Goal: Task Accomplishment & Management: Manage account settings

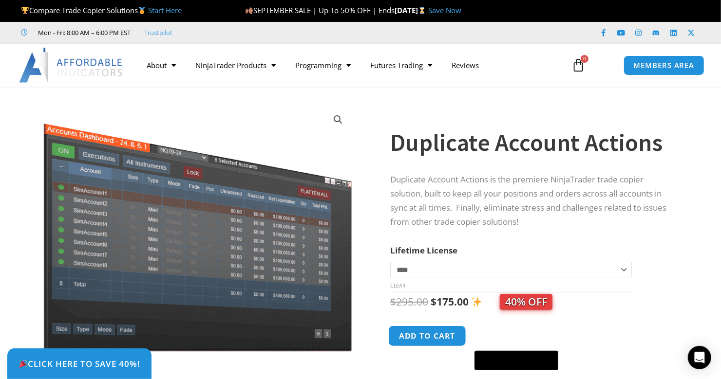
click at [436, 338] on button "Add to cart" at bounding box center [427, 336] width 78 height 21
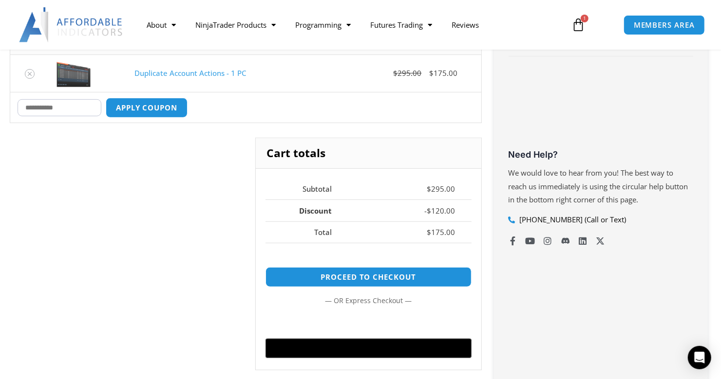
scroll to position [292, 0]
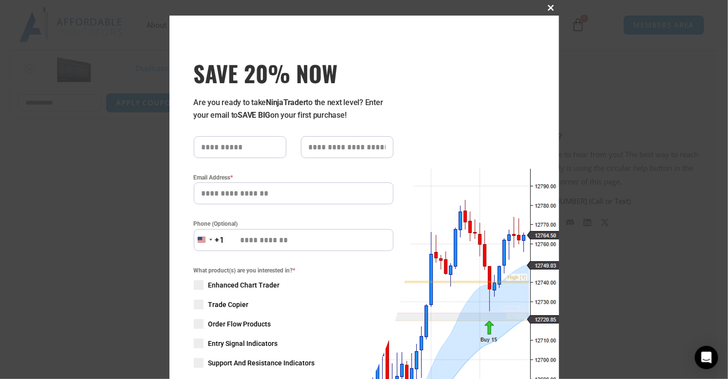
click at [546, 6] on span "SAVE 20% NOW popup" at bounding box center [551, 8] width 16 height 6
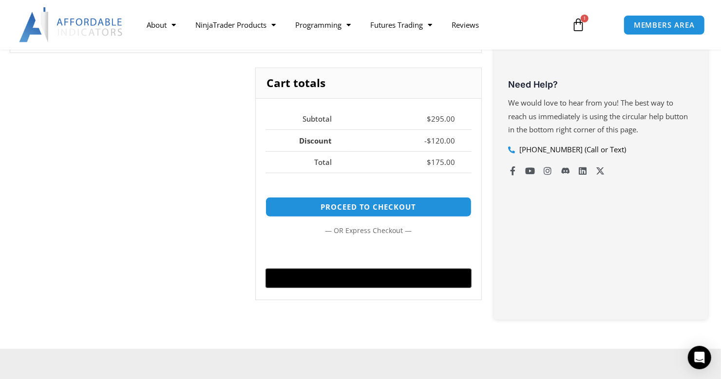
scroll to position [390, 0]
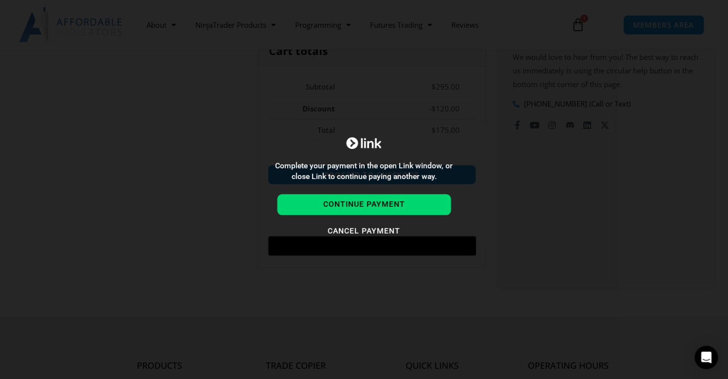
click at [530, 255] on div "Complete your payment in the open Link window, or close Link to continue paying…" at bounding box center [364, 189] width 728 height 379
click at [376, 205] on button "Continue payment" at bounding box center [364, 205] width 174 height 21
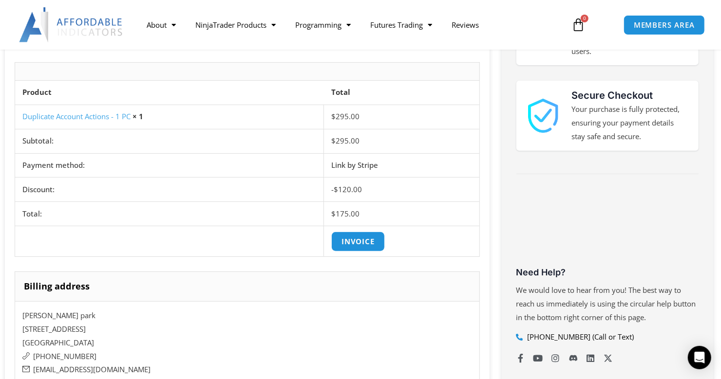
scroll to position [243, 0]
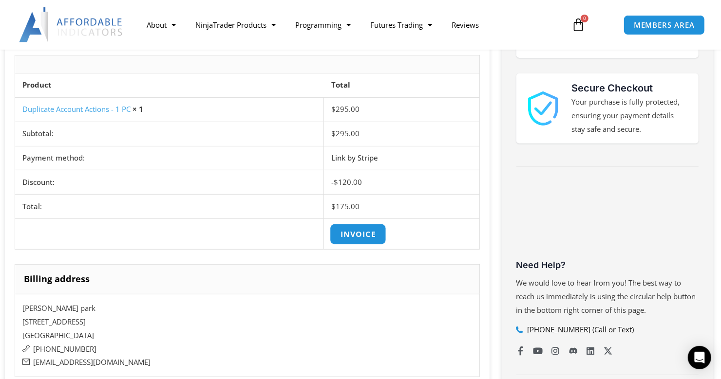
click at [350, 227] on link "Invoice" at bounding box center [358, 234] width 56 height 21
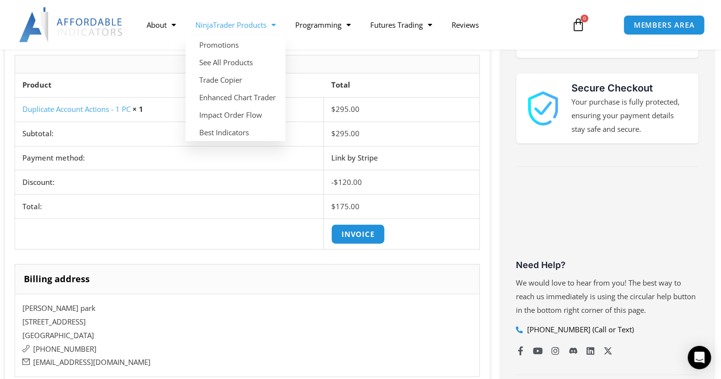
click at [270, 25] on span "Menu" at bounding box center [270, 25] width 9 height 17
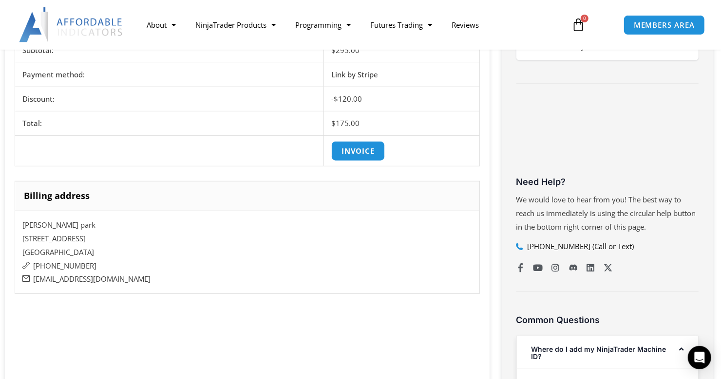
scroll to position [341, 0]
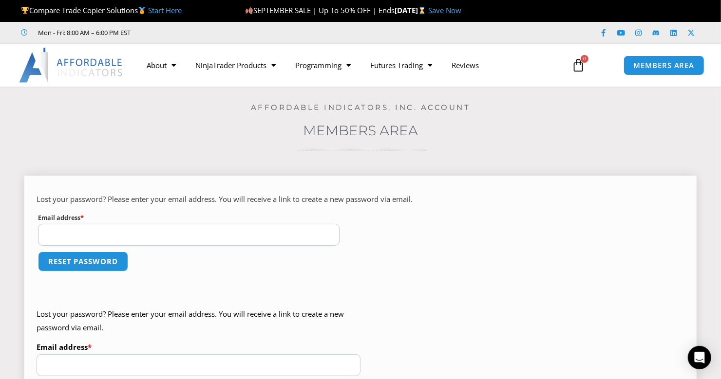
click at [136, 232] on input "Email address * Required" at bounding box center [188, 235] width 301 height 22
type input "**********"
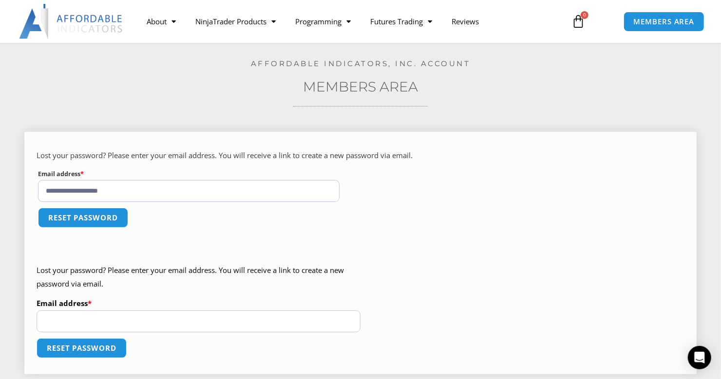
scroll to position [48, 0]
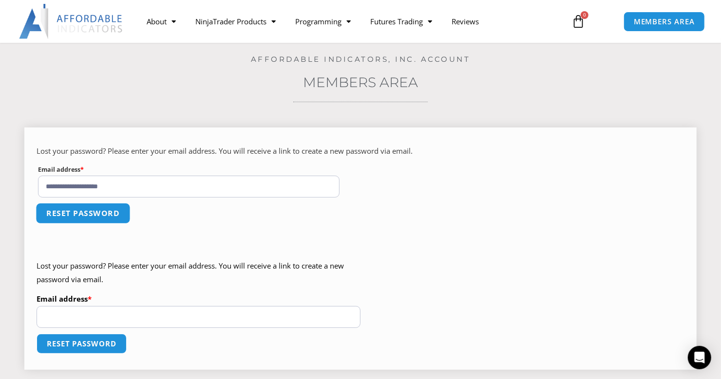
click at [73, 219] on button "Reset password" at bounding box center [83, 213] width 94 height 21
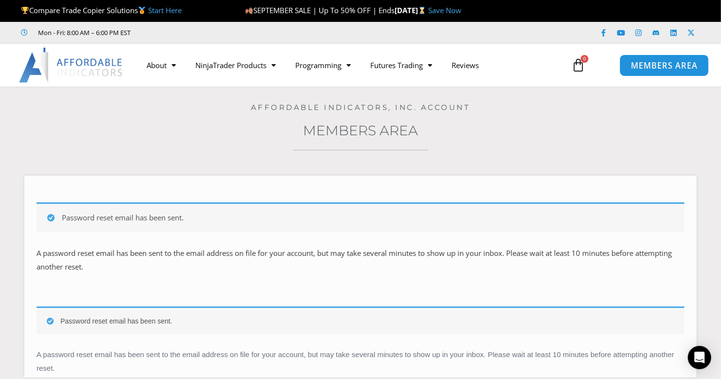
click at [628, 64] on link "MEMBERS AREA" at bounding box center [663, 65] width 89 height 22
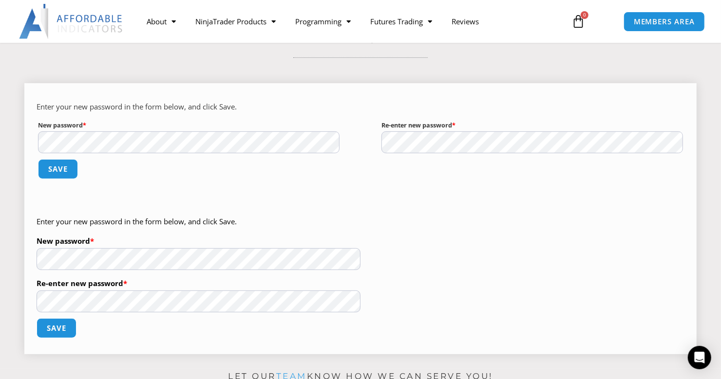
scroll to position [97, 0]
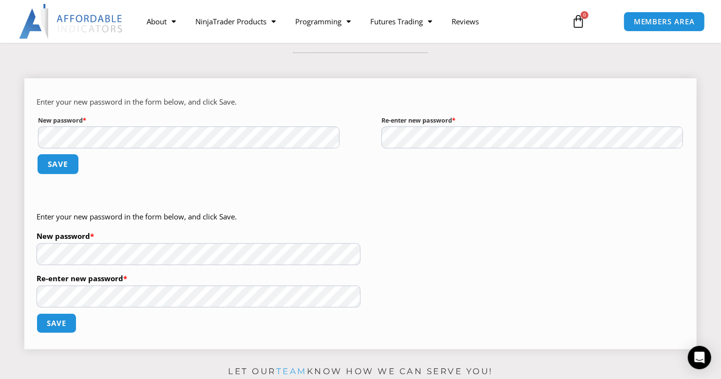
click at [69, 169] on button "Save" at bounding box center [58, 164] width 42 height 21
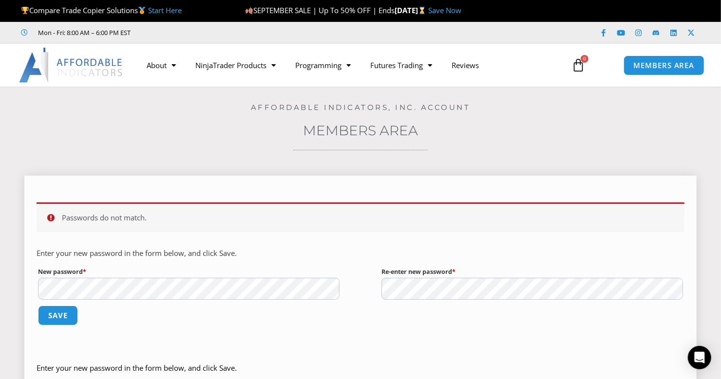
click at [366, 341] on div "Passwords do not match. Enter your new password in the form below, and click Sa…" at bounding box center [361, 267] width 648 height 149
click at [55, 320] on button "Save" at bounding box center [58, 315] width 42 height 21
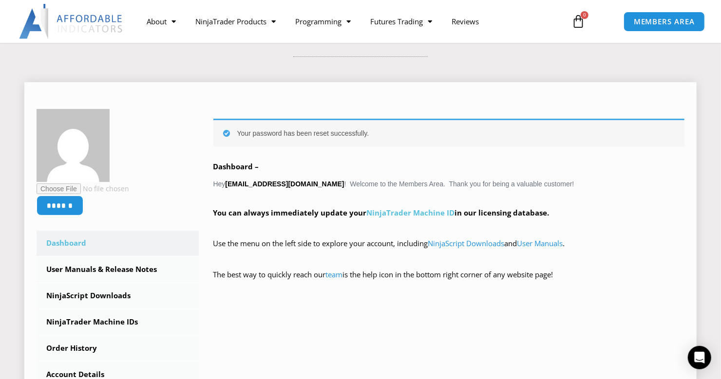
scroll to position [97, 0]
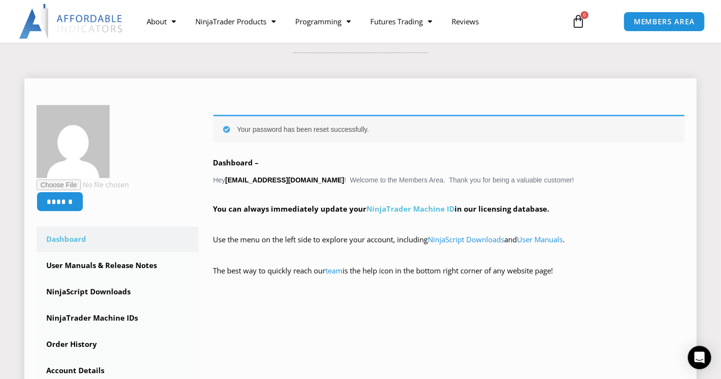
click at [404, 210] on link "NinjaTrader Machine ID" at bounding box center [411, 209] width 88 height 10
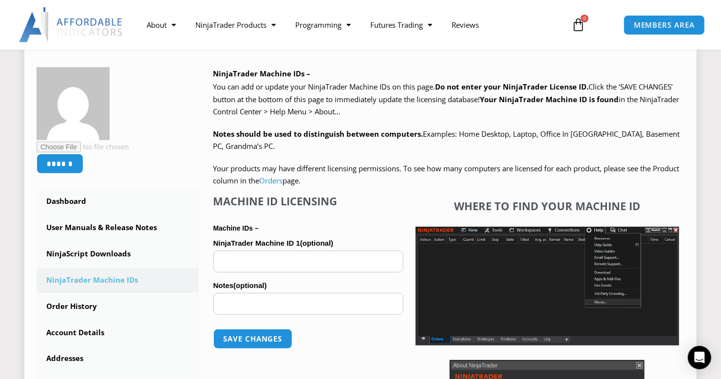
scroll to position [146, 0]
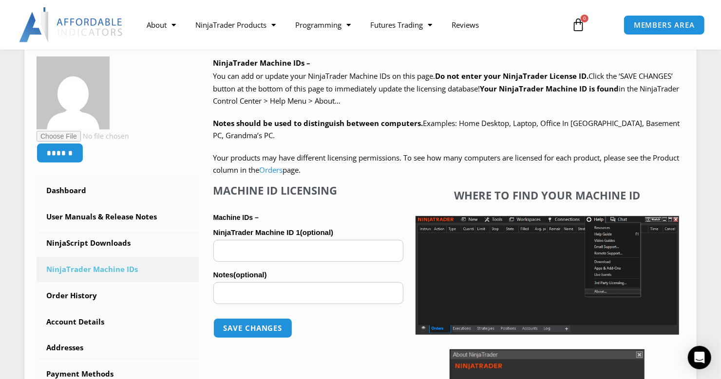
click at [702, 85] on section "Home / Members Area Affordable Indicators, Inc. Account Members Area ****** Das…" at bounding box center [360, 231] width 721 height 581
click at [125, 247] on link "NinjaScript Downloads" at bounding box center [118, 243] width 162 height 25
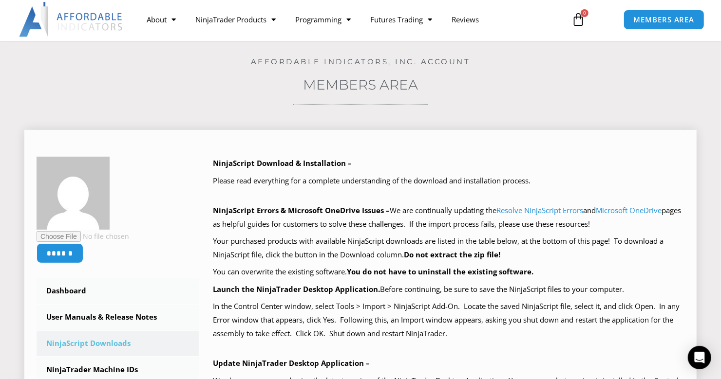
scroll to position [48, 0]
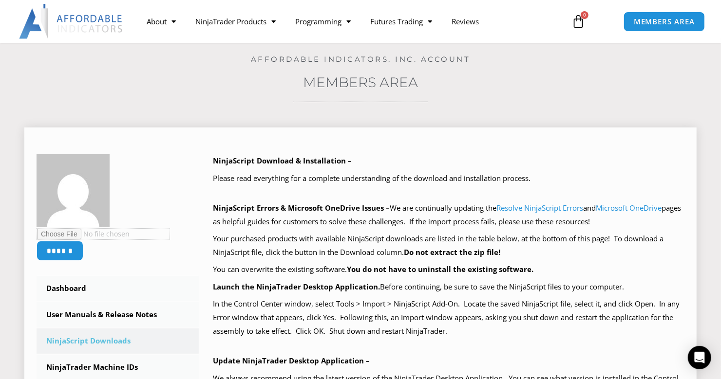
click at [61, 232] on input "file" at bounding box center [103, 234] width 133 height 12
type input "**********"
click at [56, 253] on input "******" at bounding box center [60, 251] width 49 height 21
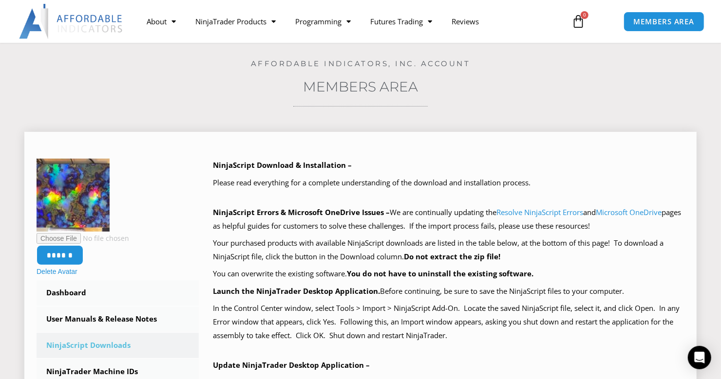
scroll to position [48, 0]
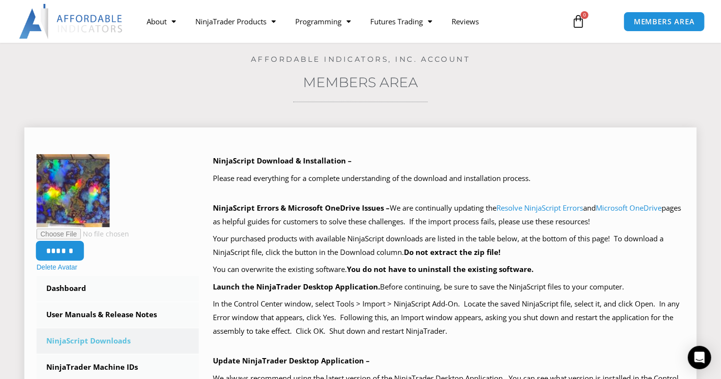
click at [58, 254] on input "******" at bounding box center [60, 251] width 49 height 21
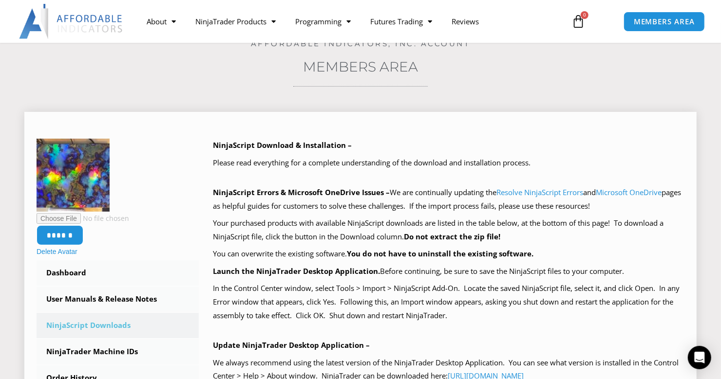
scroll to position [97, 0]
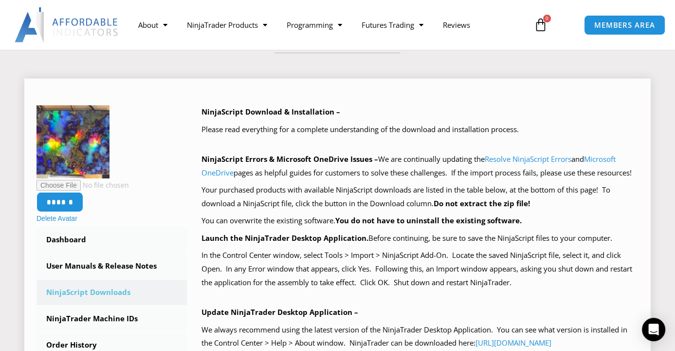
scroll to position [146, 0]
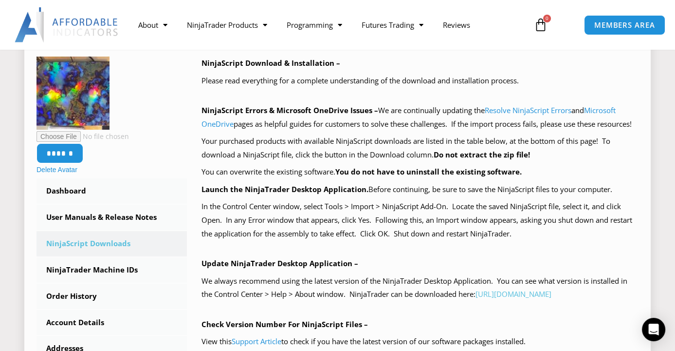
click at [516, 299] on link "[URL][DOMAIN_NAME]" at bounding box center [514, 294] width 76 height 10
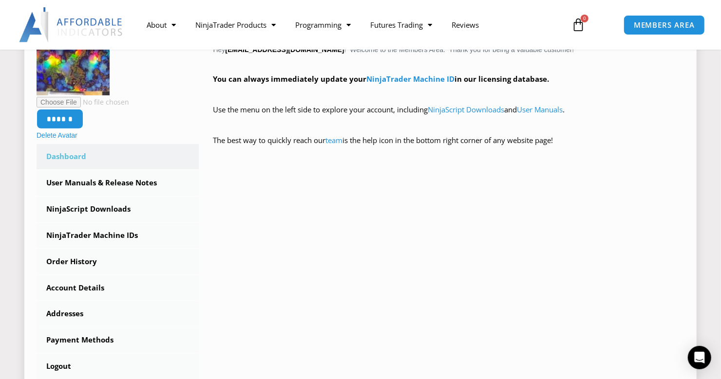
scroll to position [195, 0]
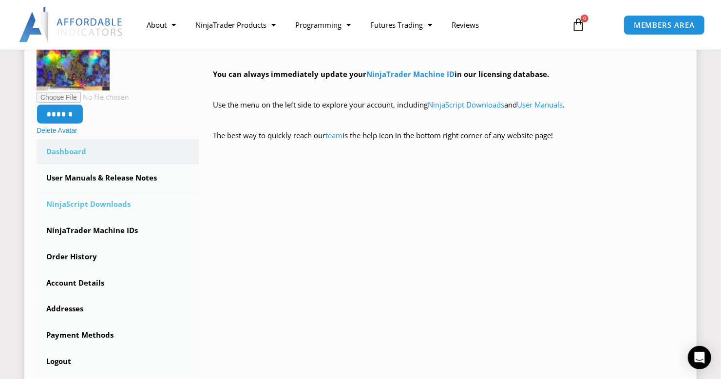
click at [99, 205] on link "NinjaScript Downloads" at bounding box center [118, 204] width 162 height 25
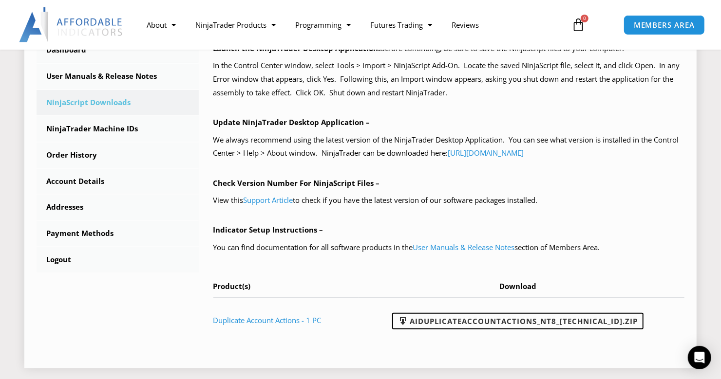
scroll to position [292, 0]
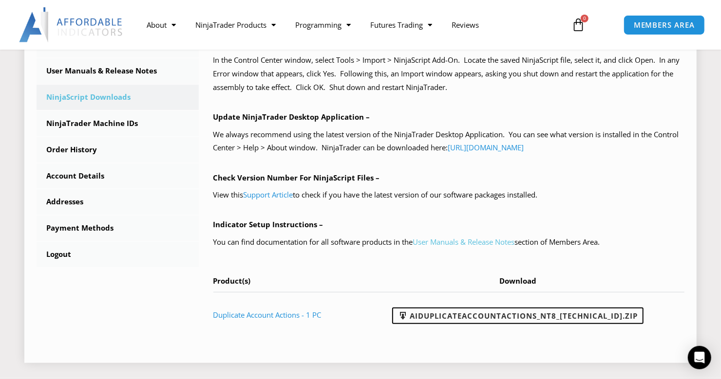
click at [468, 238] on link "User Manuals & Release Notes" at bounding box center [464, 242] width 102 height 10
click at [465, 240] on link "User Manuals & Release Notes" at bounding box center [464, 242] width 102 height 10
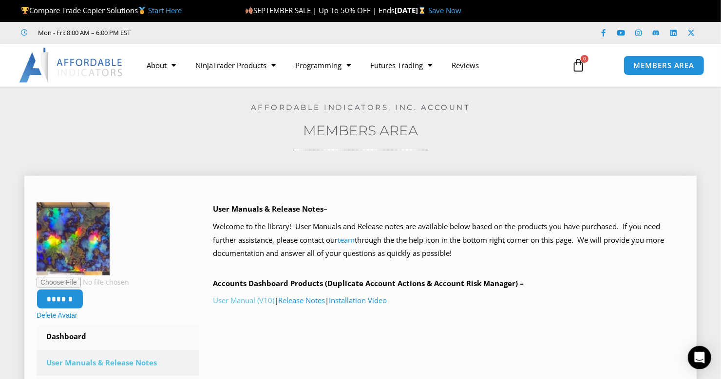
click at [239, 301] on link "User Manual (V10)" at bounding box center [243, 301] width 61 height 10
click at [365, 300] on link "Installation Video" at bounding box center [358, 301] width 58 height 10
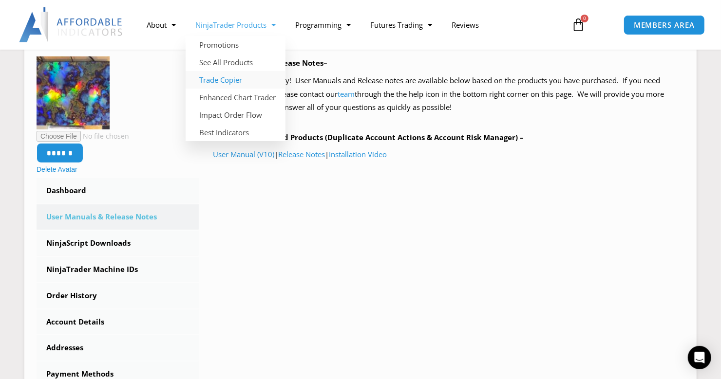
click at [229, 82] on link "Trade Copier" at bounding box center [236, 80] width 100 height 18
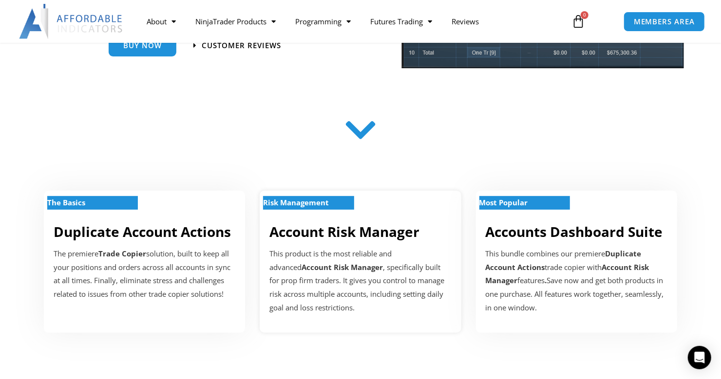
scroll to position [97, 0]
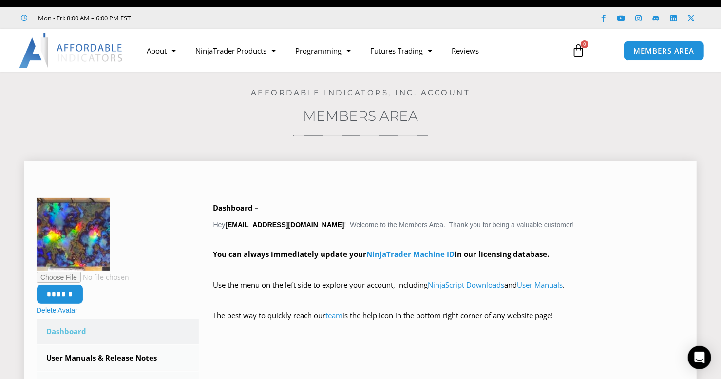
scroll to position [48, 0]
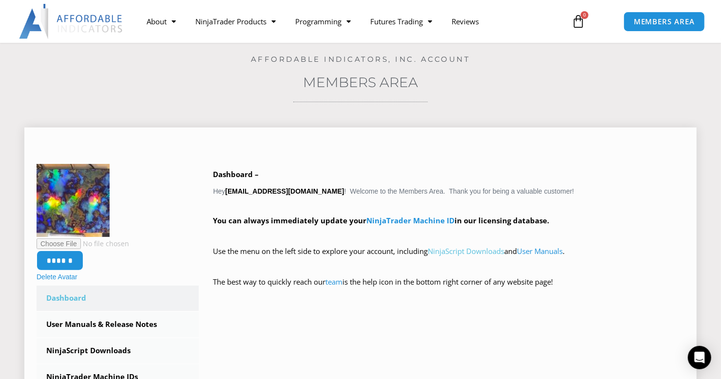
click at [471, 248] on link "NinjaScript Downloads" at bounding box center [466, 251] width 76 height 10
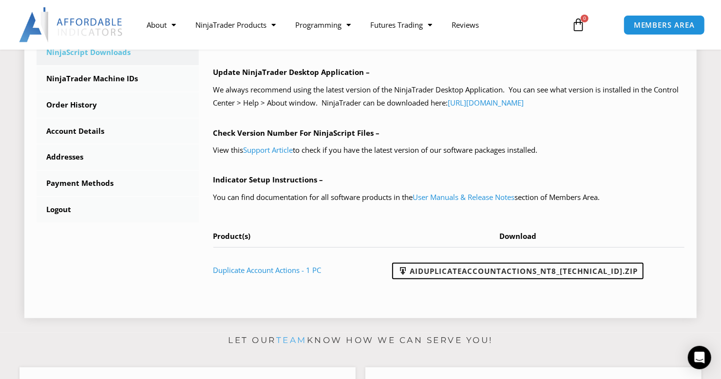
scroll to position [341, 0]
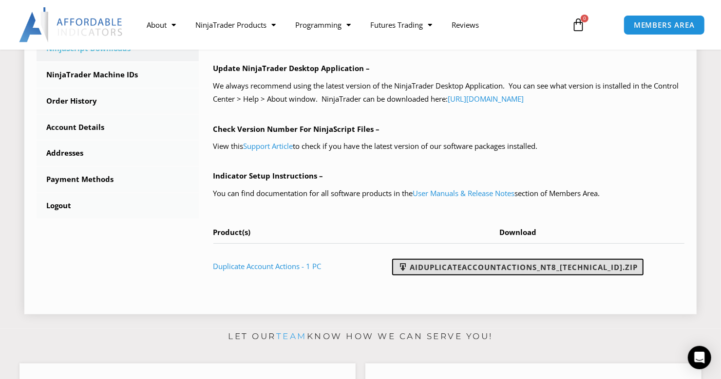
click at [472, 269] on link "AIDuplicateAccountActions_NT8_25.9.18.2.zip" at bounding box center [517, 267] width 251 height 17
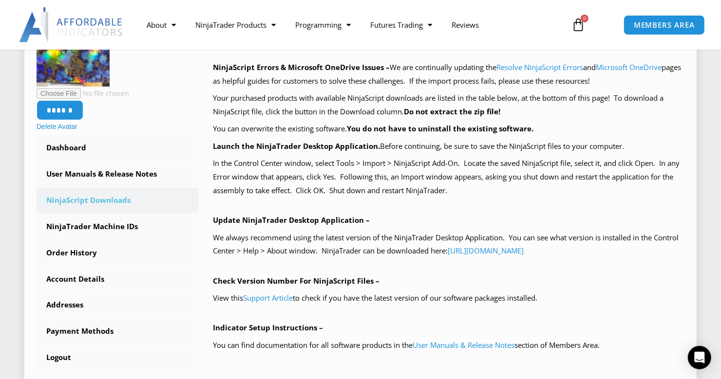
scroll to position [146, 0]
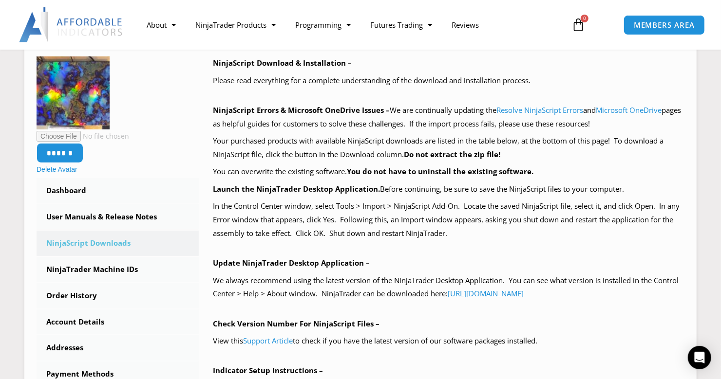
click at [711, 19] on div "MEMBERS AREA" at bounding box center [669, 25] width 93 height 20
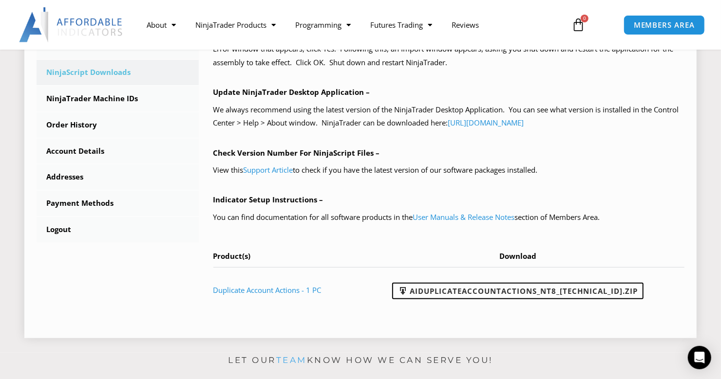
scroll to position [341, 0]
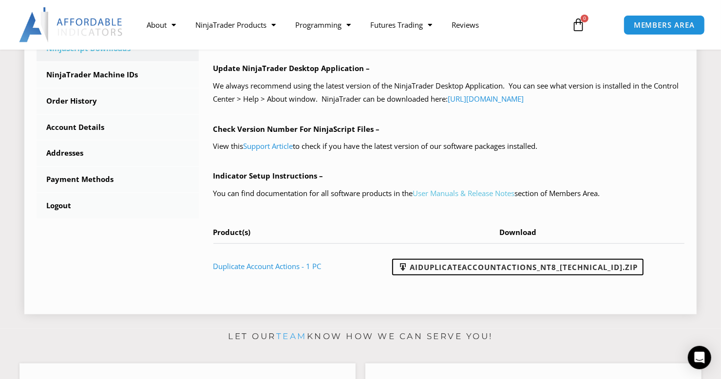
click at [439, 191] on link "User Manuals & Release Notes" at bounding box center [464, 193] width 102 height 10
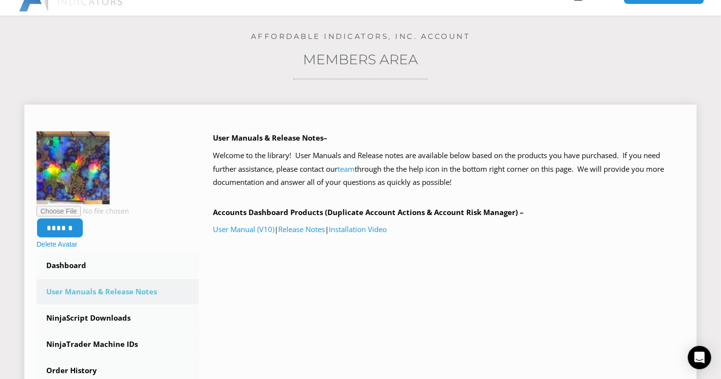
scroll to position [243, 0]
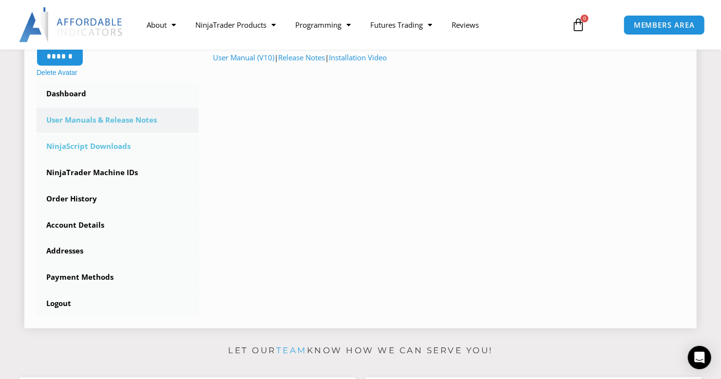
click at [89, 143] on link "NinjaScript Downloads" at bounding box center [118, 146] width 162 height 25
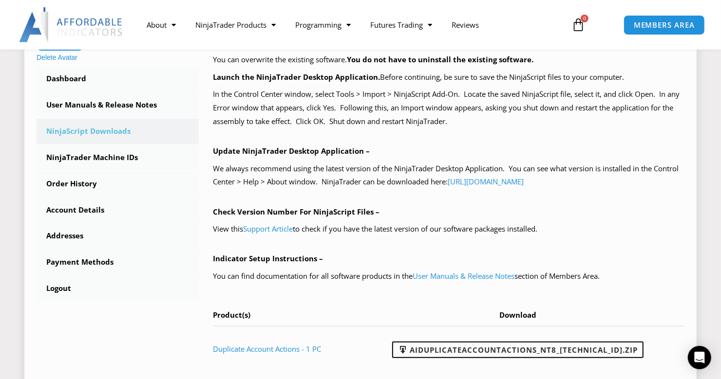
scroll to position [292, 0]
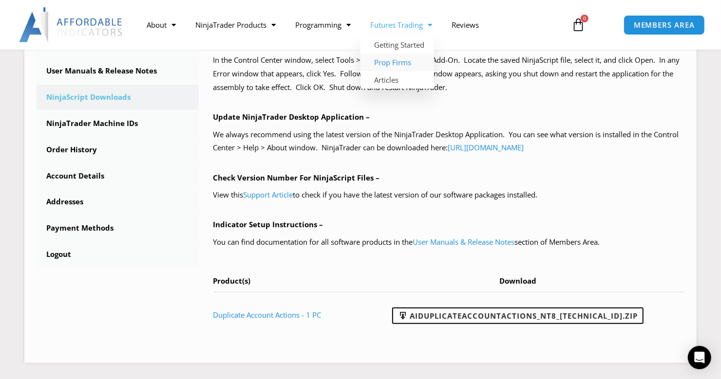
click at [402, 66] on link "Prop Firms" at bounding box center [397, 63] width 74 height 18
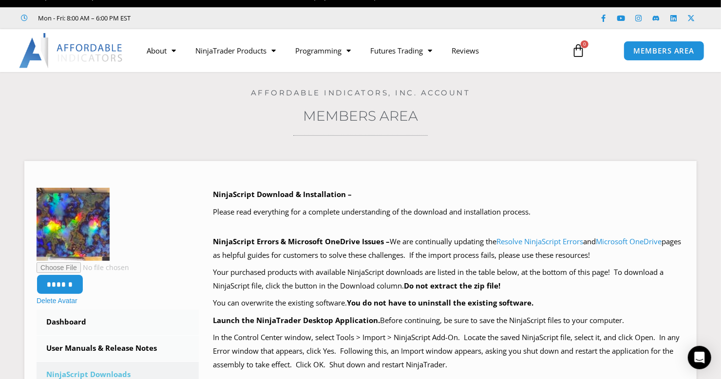
scroll to position [48, 0]
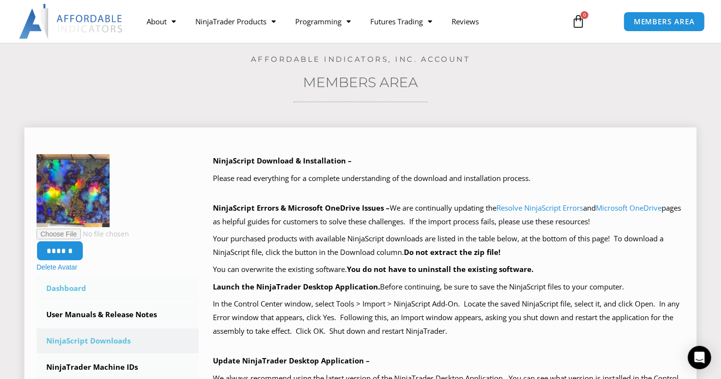
click at [68, 289] on link "Dashboard" at bounding box center [118, 288] width 162 height 25
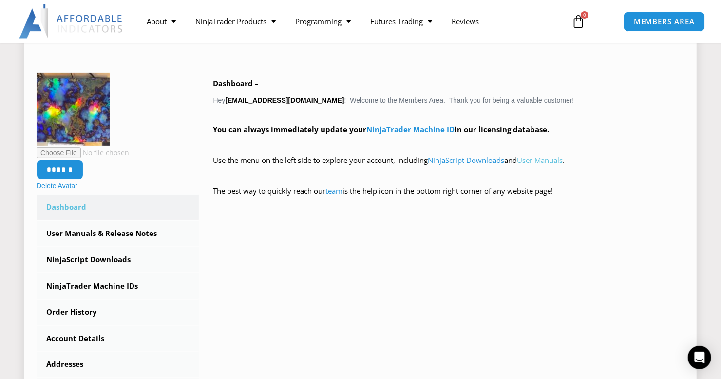
scroll to position [146, 0]
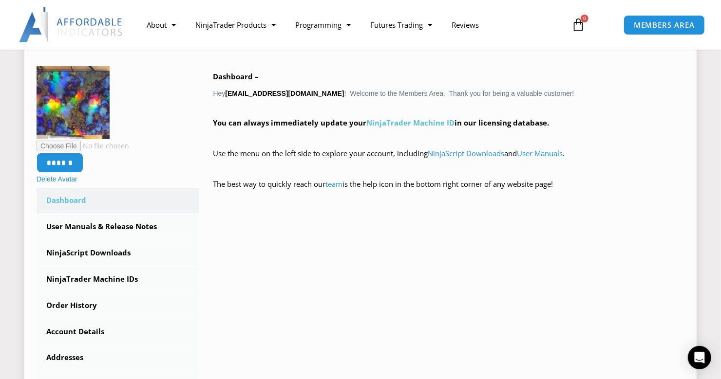
click at [390, 123] on link "NinjaTrader Machine ID" at bounding box center [411, 123] width 88 height 10
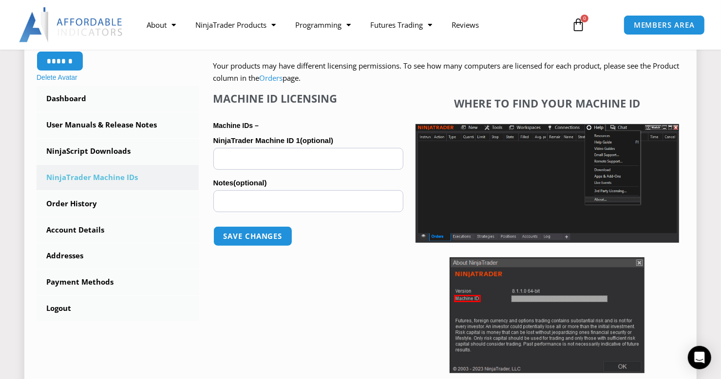
scroll to position [243, 0]
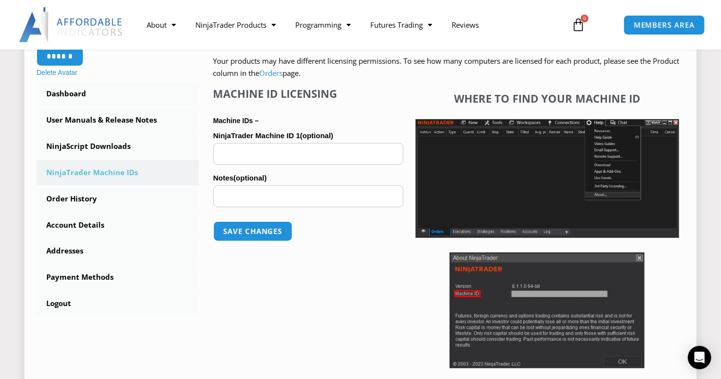
click at [236, 150] on input "NinjaTrader Machine ID 1 (optional)" at bounding box center [308, 154] width 190 height 22
paste input "**********"
type input "**********"
click at [234, 231] on button "Save changes" at bounding box center [252, 231] width 83 height 21
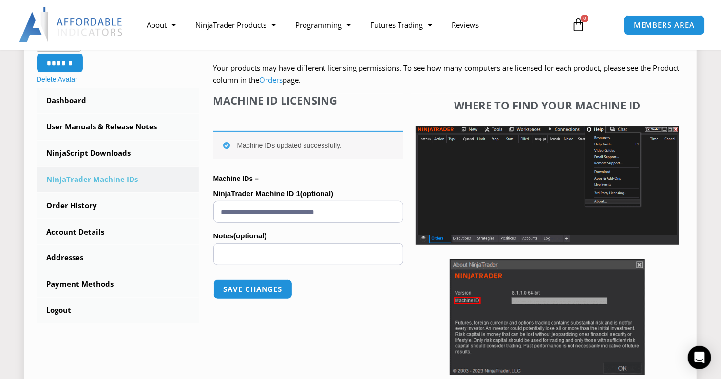
scroll to position [243, 0]
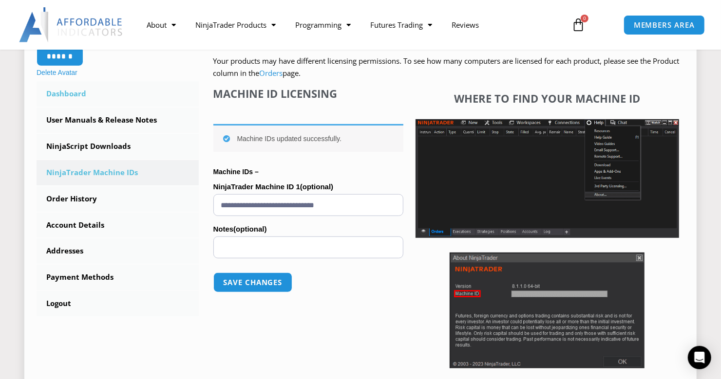
click at [77, 89] on link "Dashboard" at bounding box center [118, 93] width 162 height 25
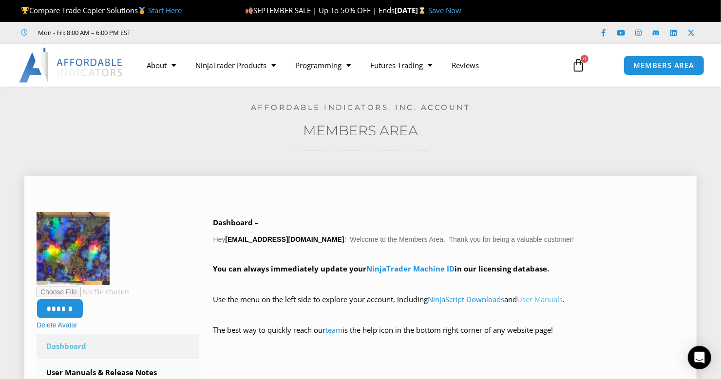
click at [561, 299] on link "User Manuals" at bounding box center [540, 300] width 46 height 10
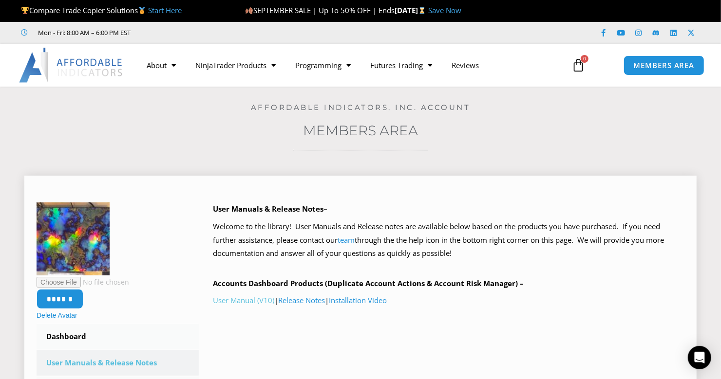
click at [224, 299] on link "User Manual (V10)" at bounding box center [243, 301] width 61 height 10
